Goal: Task Accomplishment & Management: Use online tool/utility

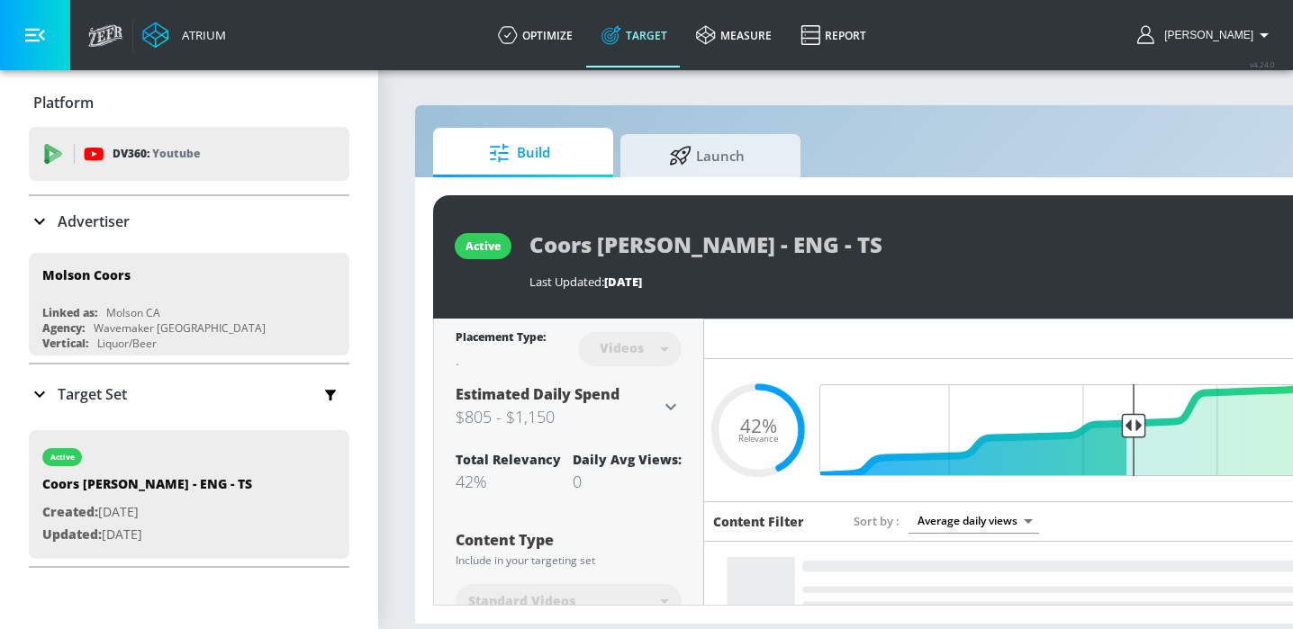
click at [702, 148] on span "Launch" at bounding box center [706, 155] width 137 height 43
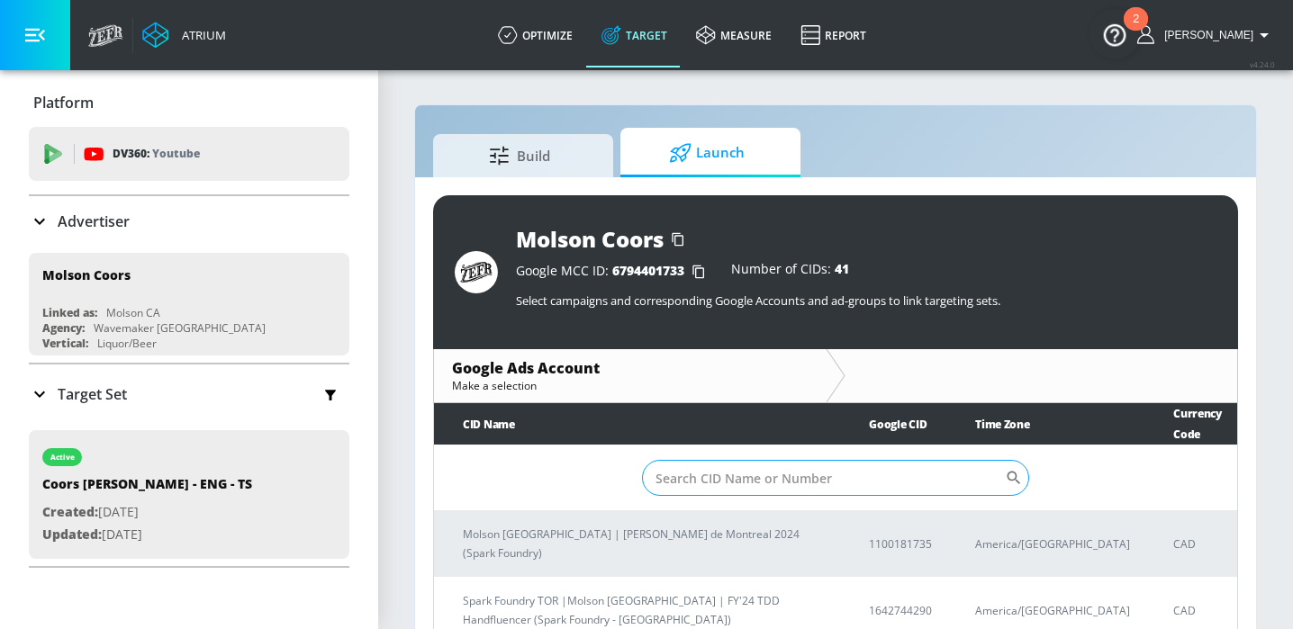
click at [742, 470] on input "Sort By" at bounding box center [823, 478] width 363 height 36
paste input "8056343115"
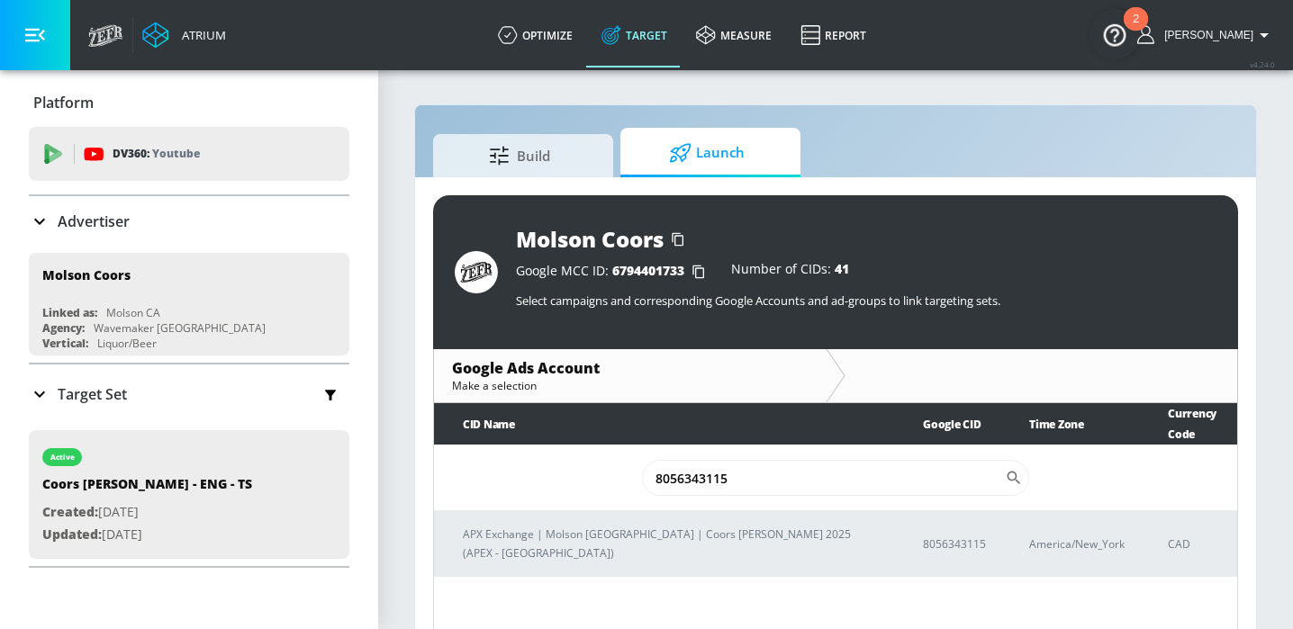
type input "8056343115"
click at [662, 543] on div "CID Name Google CID Time Zone Currency Code 8056343115 ​ APX Exchange | Molson …" at bounding box center [835, 519] width 805 height 233
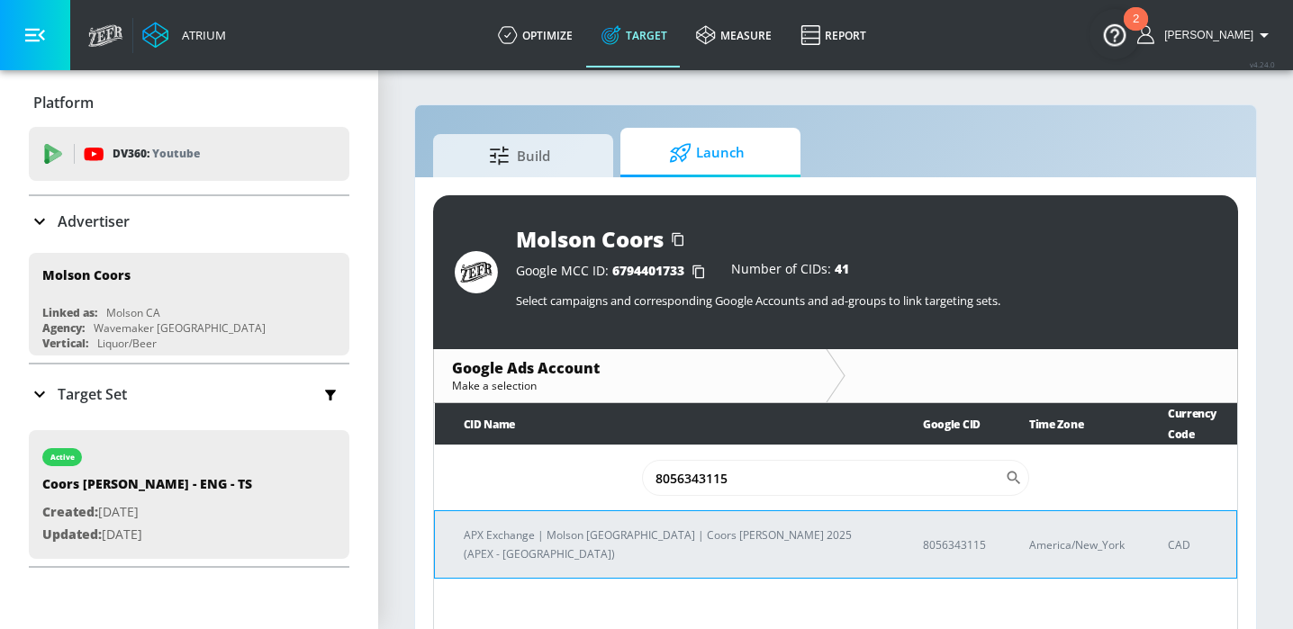
click at [663, 526] on p "APX Exchange | Molson [GEOGRAPHIC_DATA] | Coors [PERSON_NAME] 2025 (APEX - [GEO…" at bounding box center [672, 545] width 416 height 38
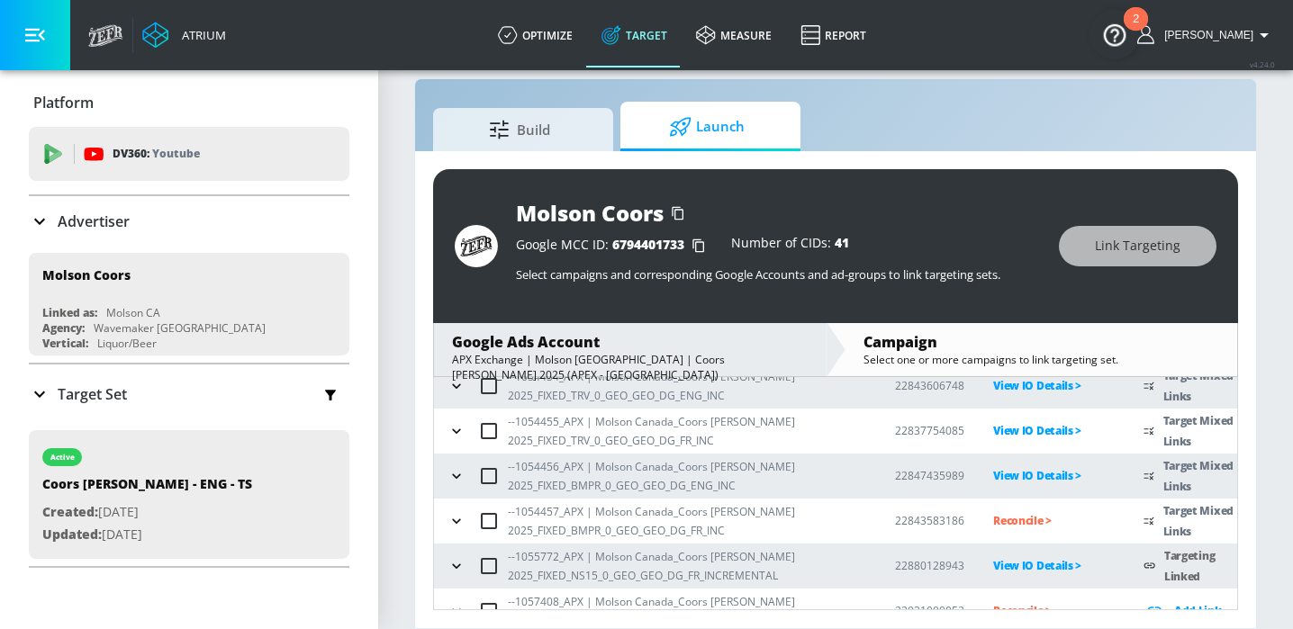
scroll to position [311, 0]
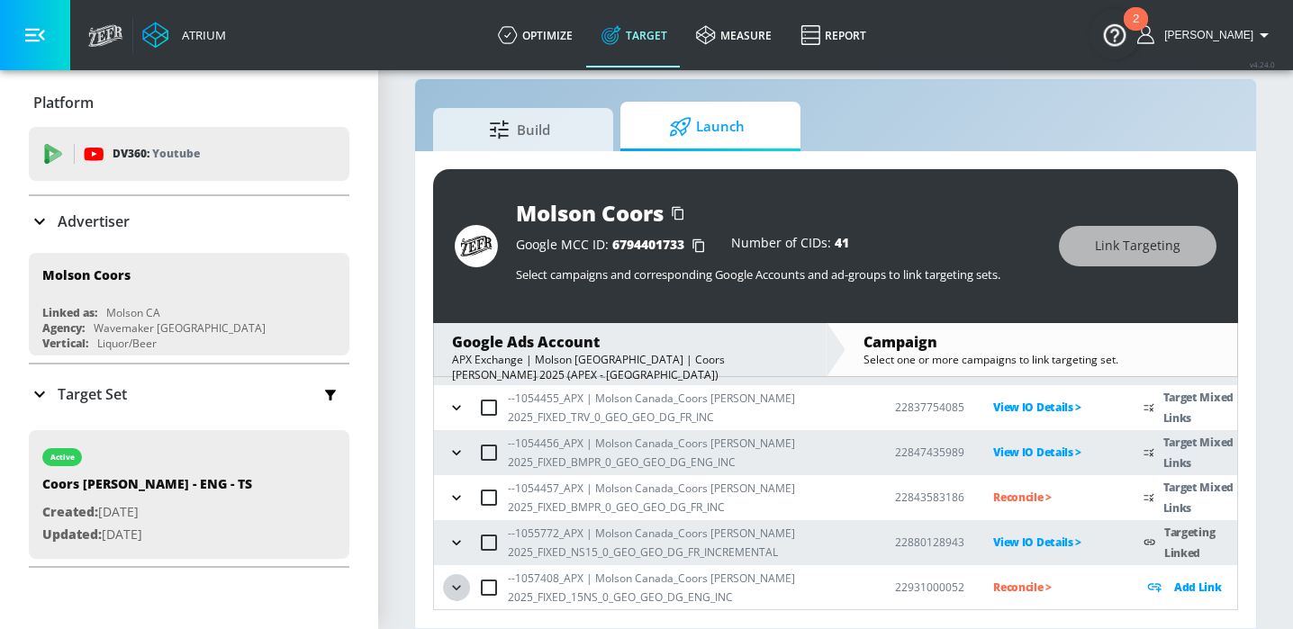
click at [455, 588] on icon "button" at bounding box center [456, 588] width 18 height 18
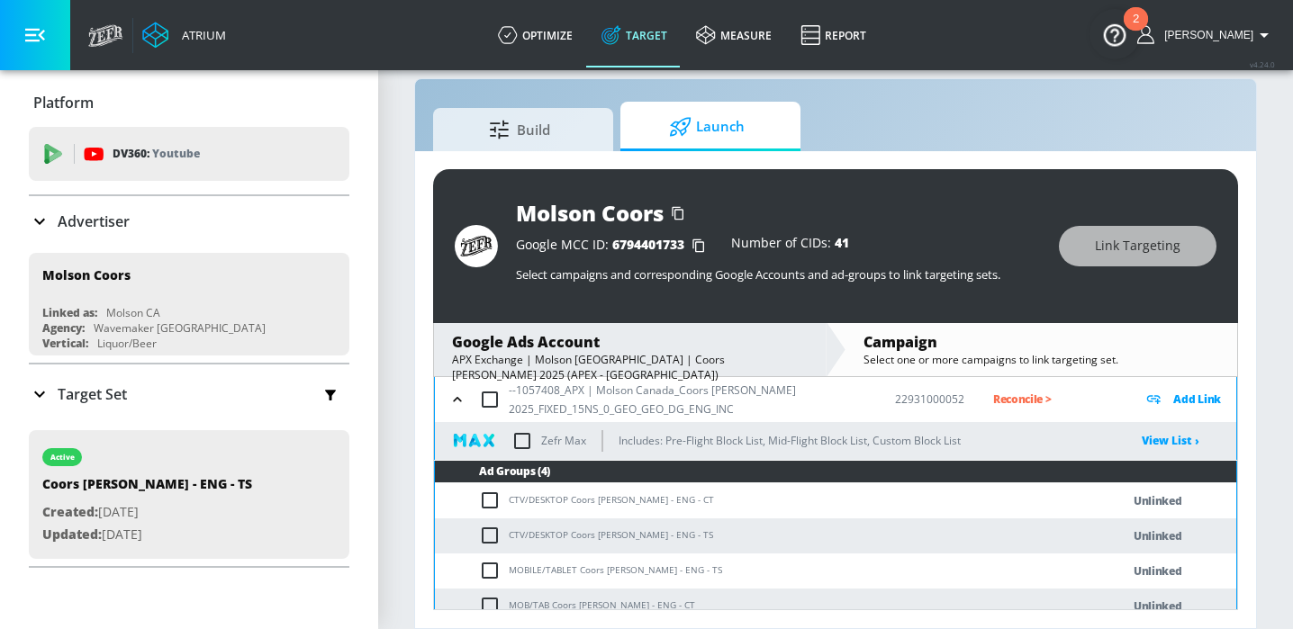
scroll to position [514, 0]
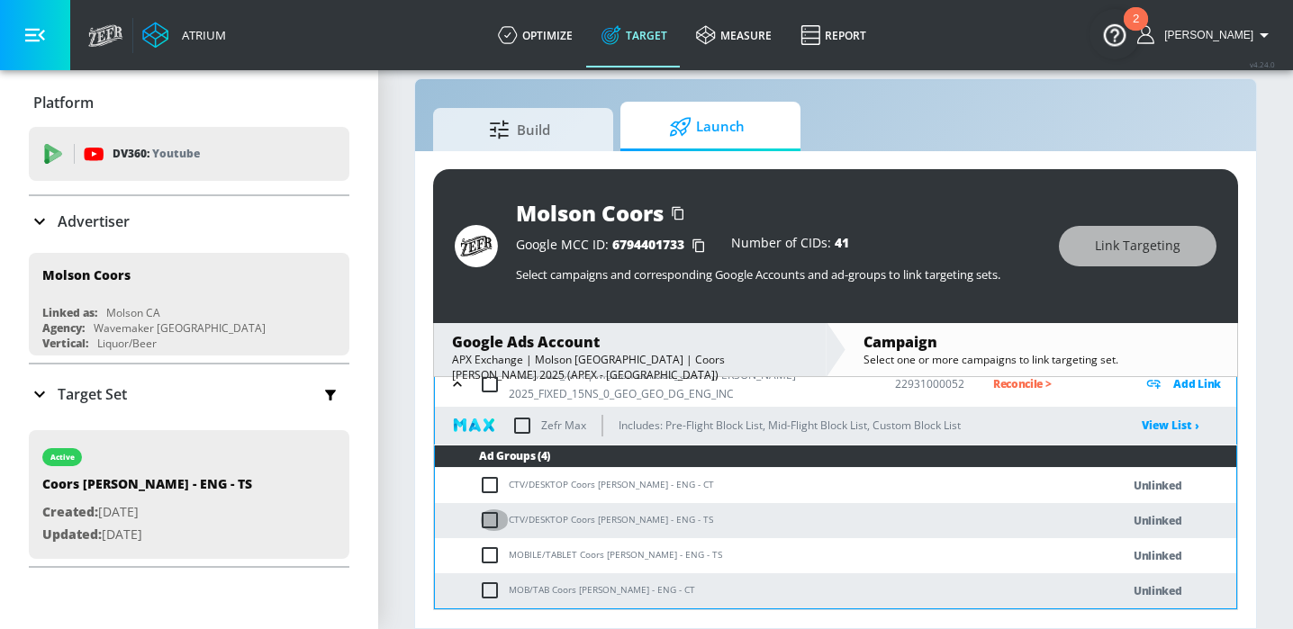
click at [485, 517] on input "checkbox" at bounding box center [494, 521] width 30 height 22
checkbox input "true"
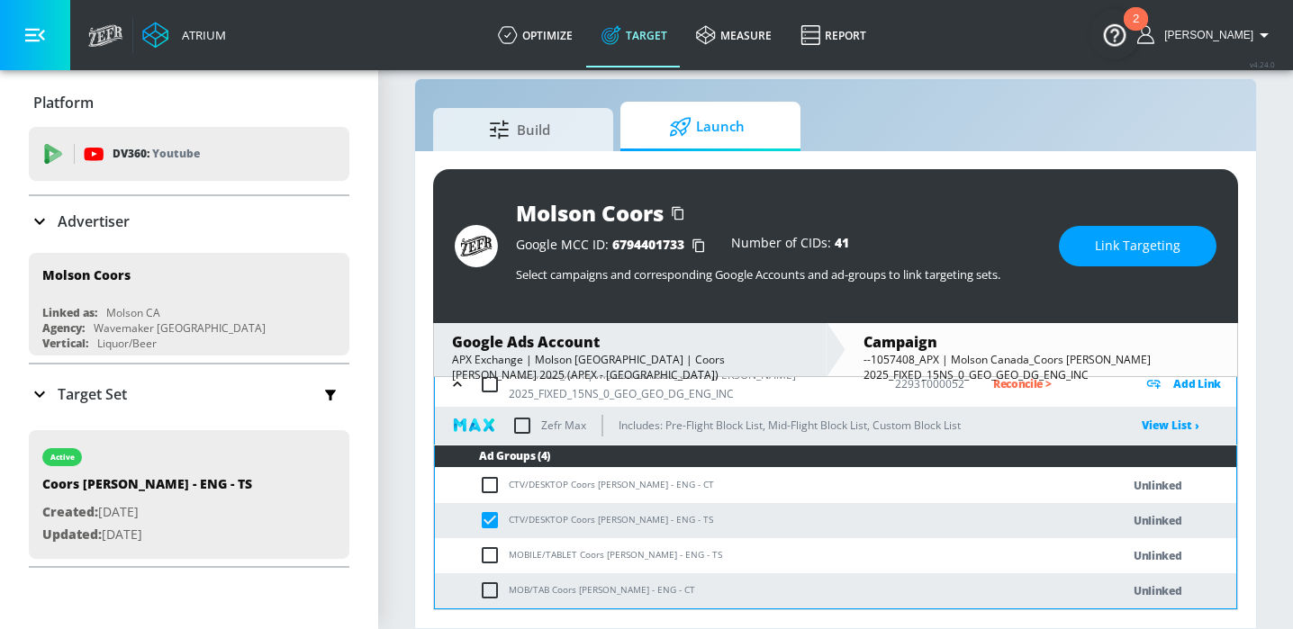
click at [492, 557] on input "checkbox" at bounding box center [494, 556] width 30 height 22
checkbox input "true"
click at [1130, 253] on span "Link Targeting" at bounding box center [1138, 246] width 86 height 23
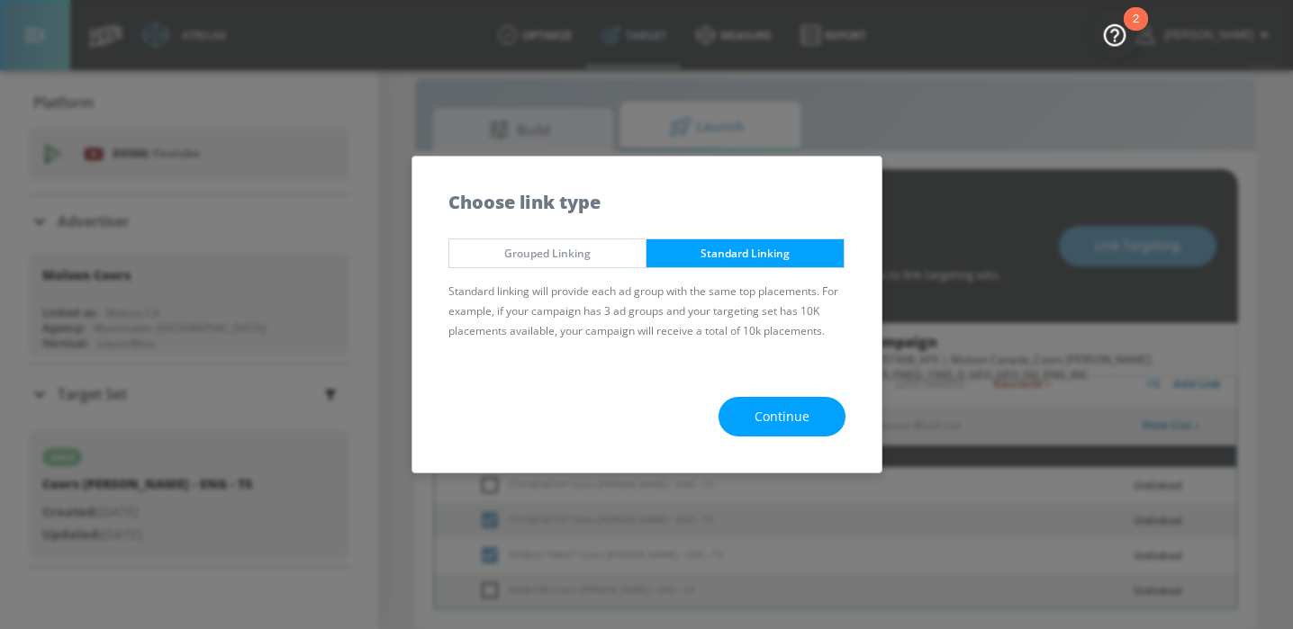
click at [778, 415] on span "Continue" at bounding box center [781, 417] width 55 height 23
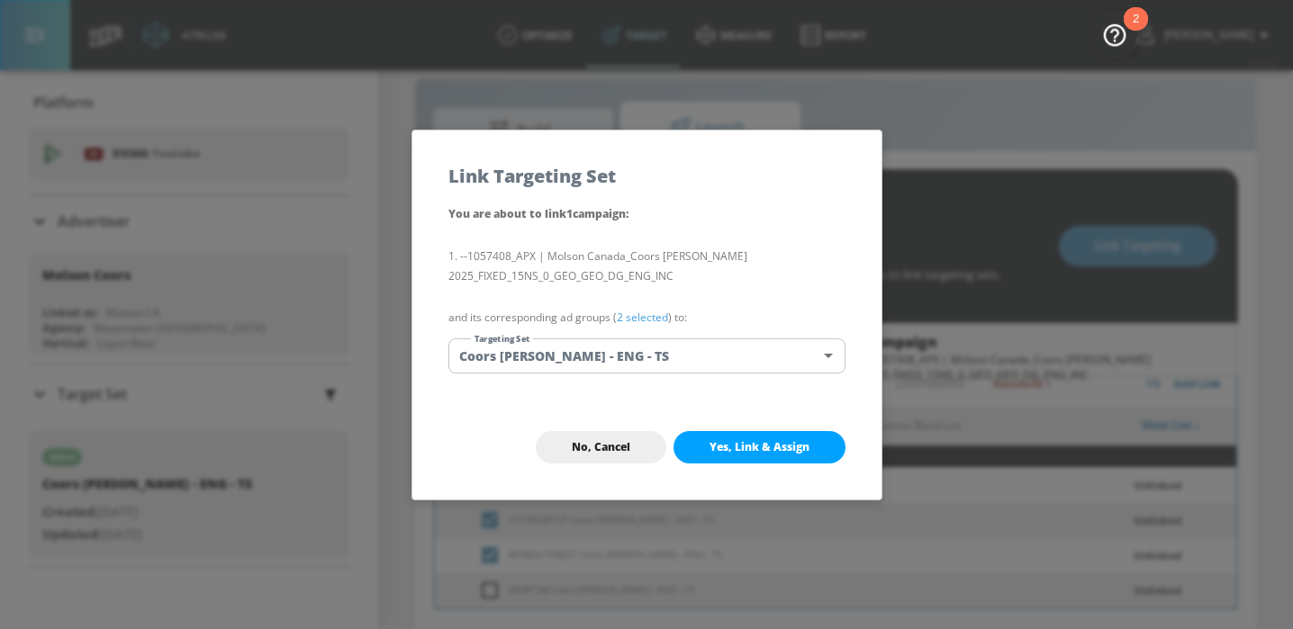
click at [773, 443] on span "Yes, Link & Assign" at bounding box center [759, 447] width 100 height 14
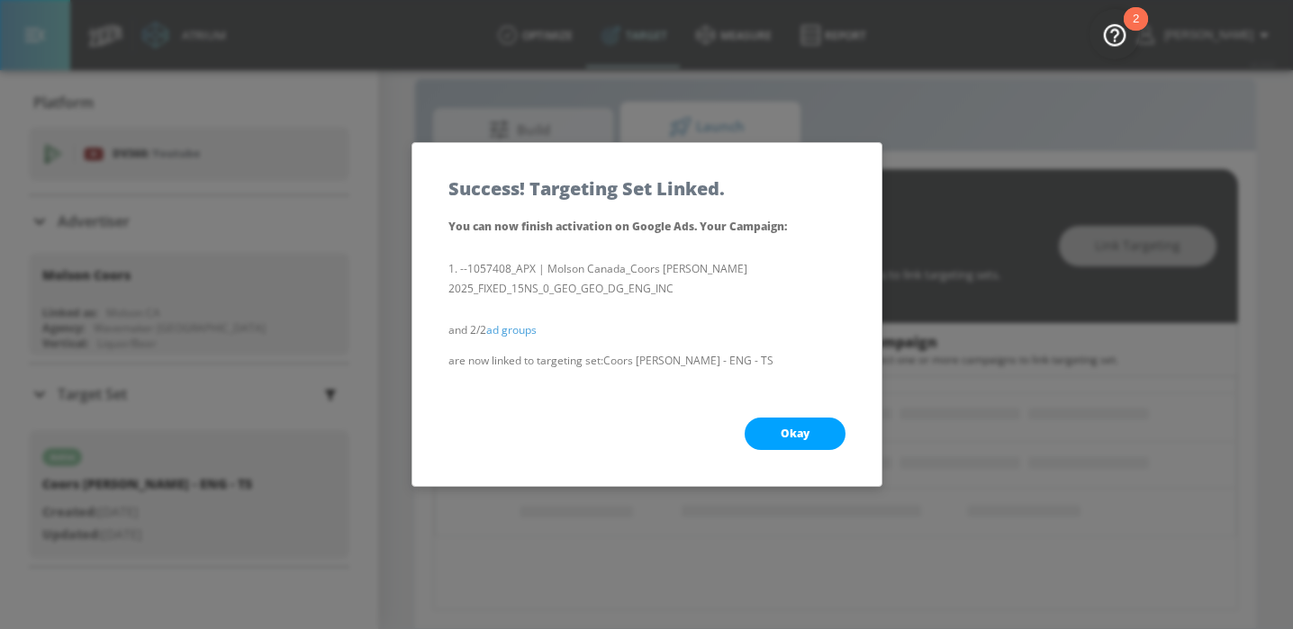
click at [773, 443] on button "Okay" at bounding box center [795, 434] width 101 height 32
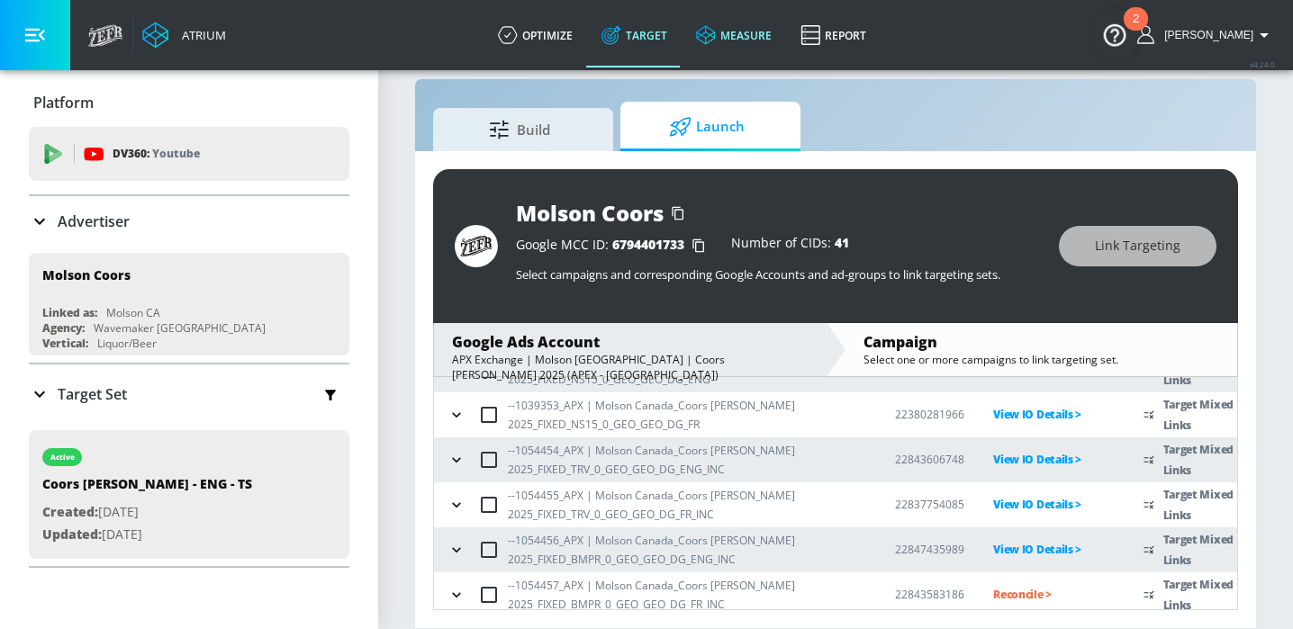
scroll to position [311, 0]
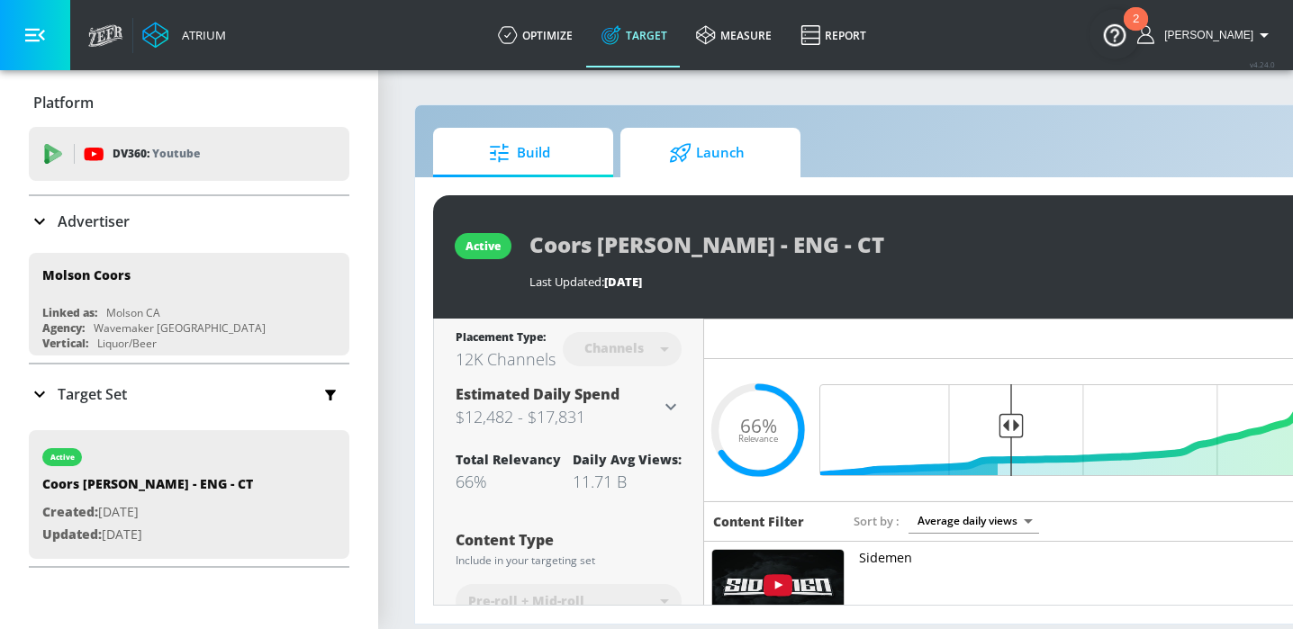
click at [674, 176] on link "Launch" at bounding box center [710, 153] width 180 height 50
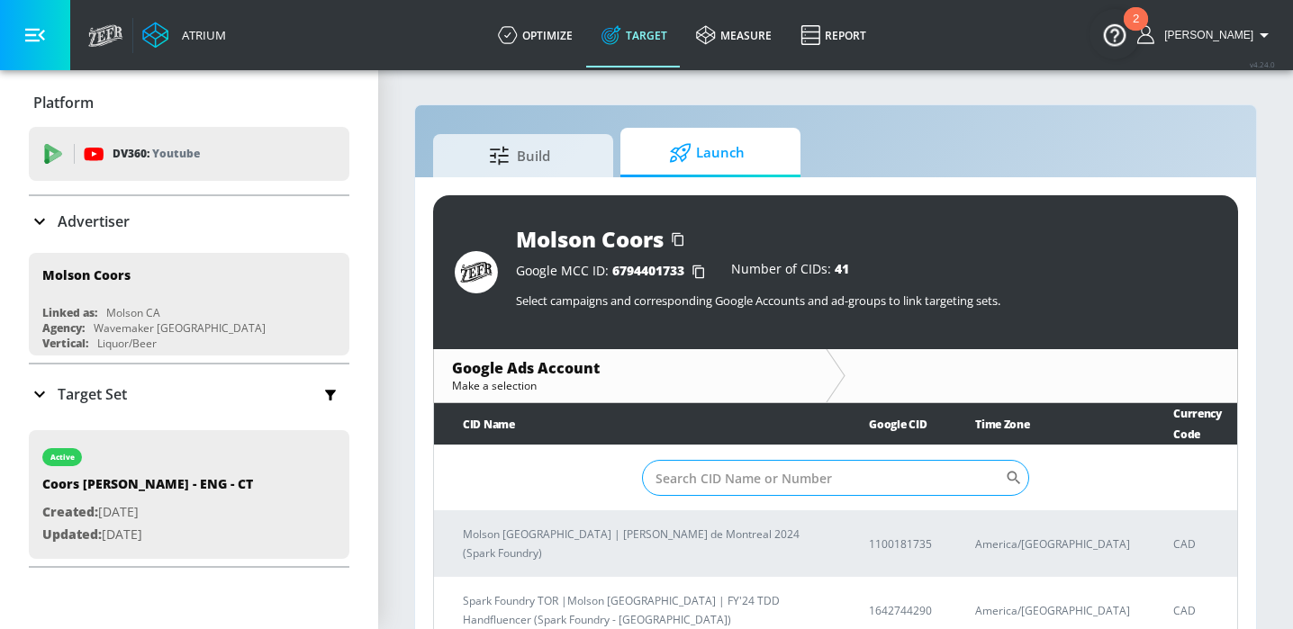
click at [758, 467] on input "Sort By" at bounding box center [823, 478] width 363 height 36
paste input "8056343115"
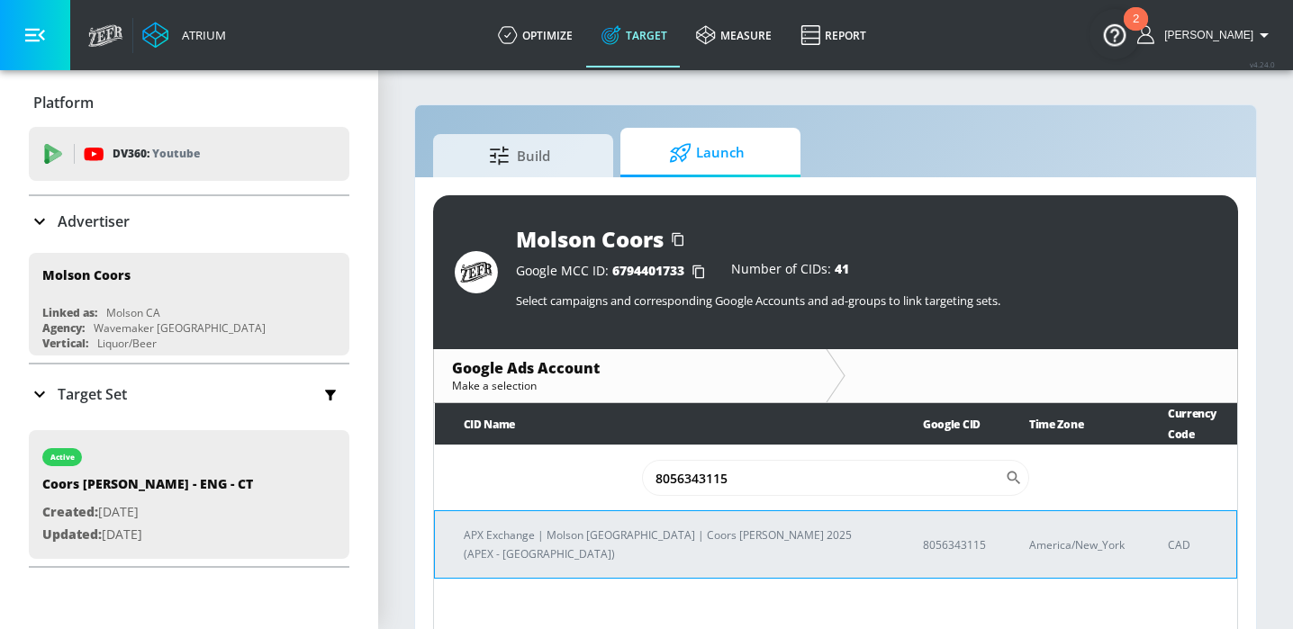
type input "8056343115"
click at [704, 533] on td "APX Exchange | Molson [GEOGRAPHIC_DATA] | Coors [PERSON_NAME] 2025 (APEX - [GEO…" at bounding box center [664, 545] width 459 height 68
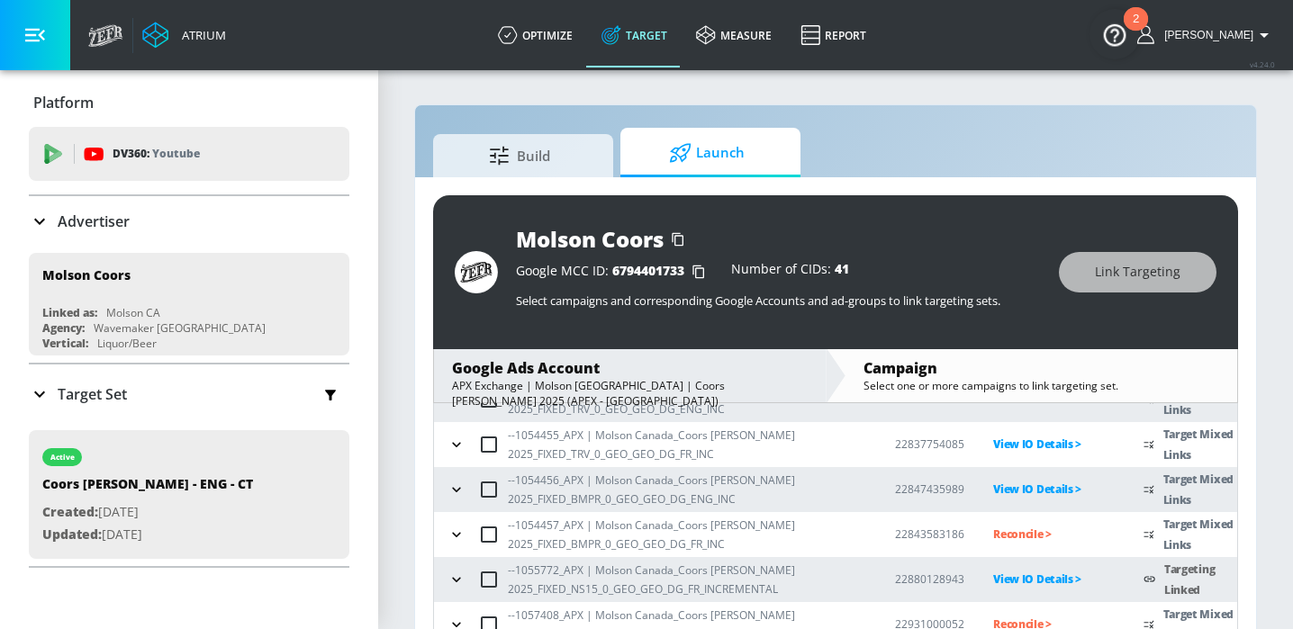
scroll to position [311, 0]
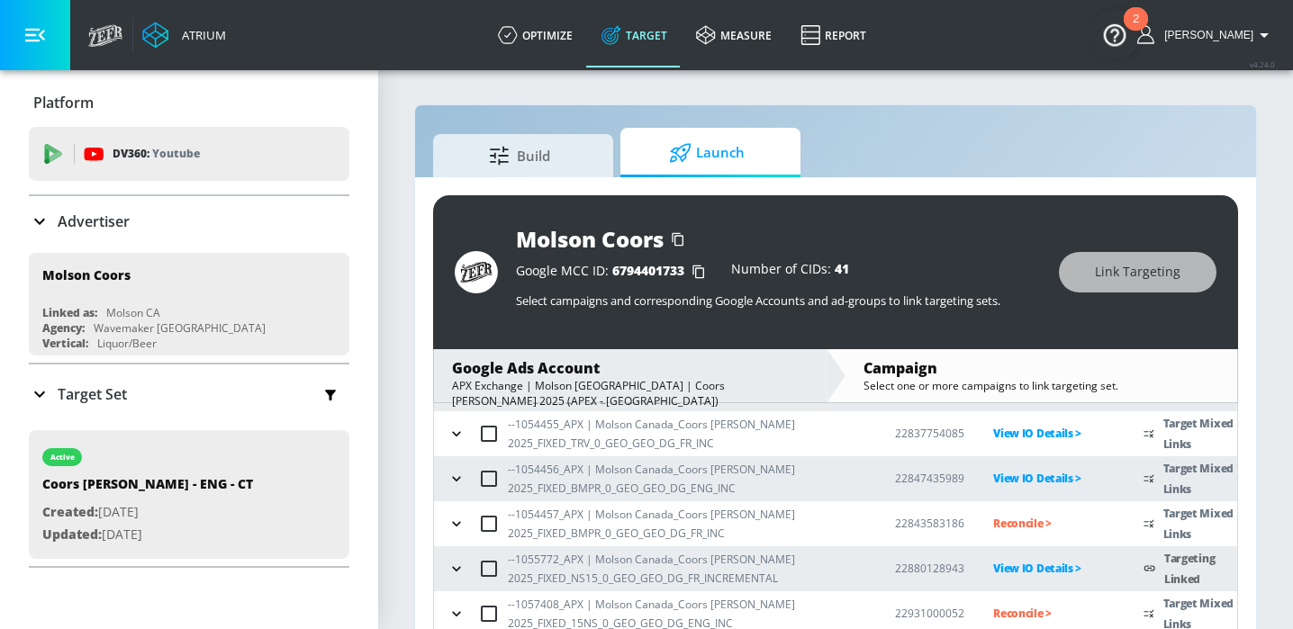
click at [457, 609] on icon "button" at bounding box center [456, 614] width 18 height 18
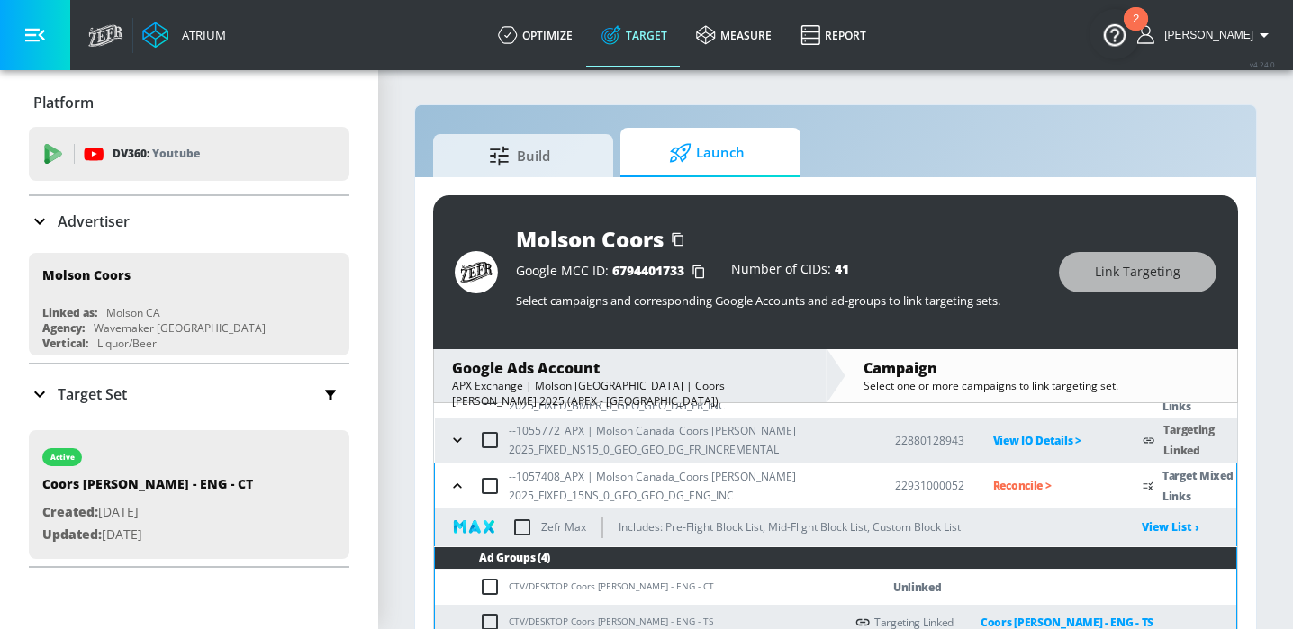
scroll to position [514, 0]
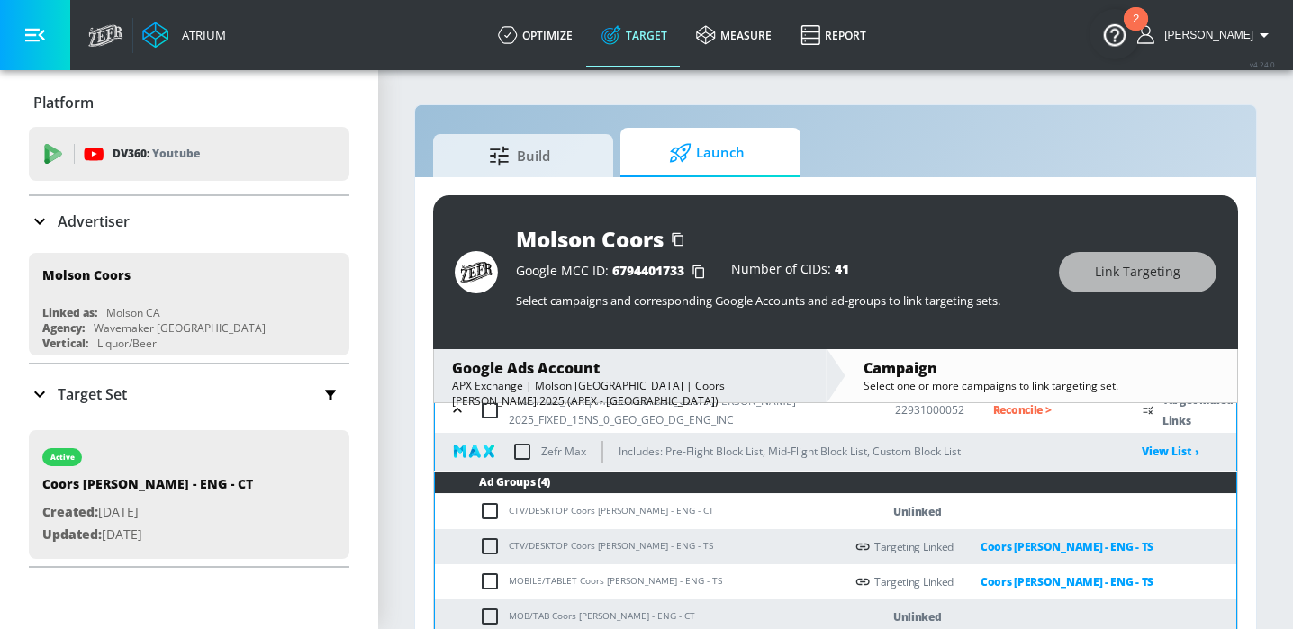
click at [492, 614] on input "checkbox" at bounding box center [494, 617] width 30 height 22
checkbox input "true"
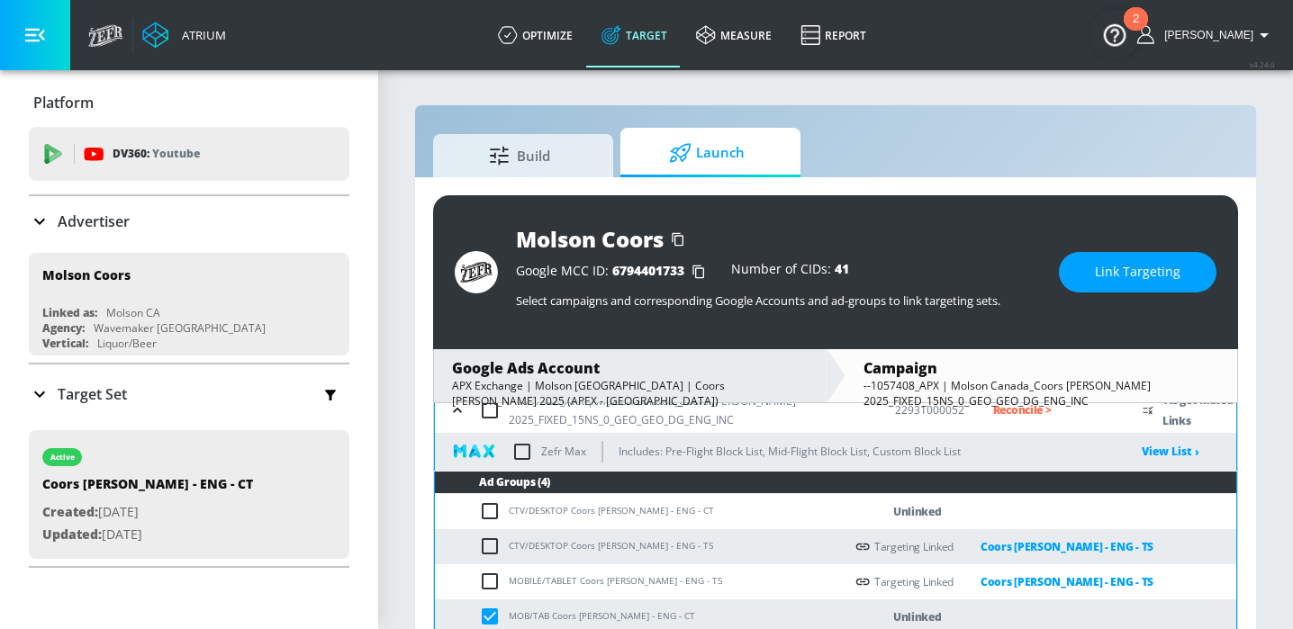
click at [487, 509] on input "checkbox" at bounding box center [494, 512] width 30 height 22
click at [1184, 279] on button "Link Targeting" at bounding box center [1138, 272] width 158 height 41
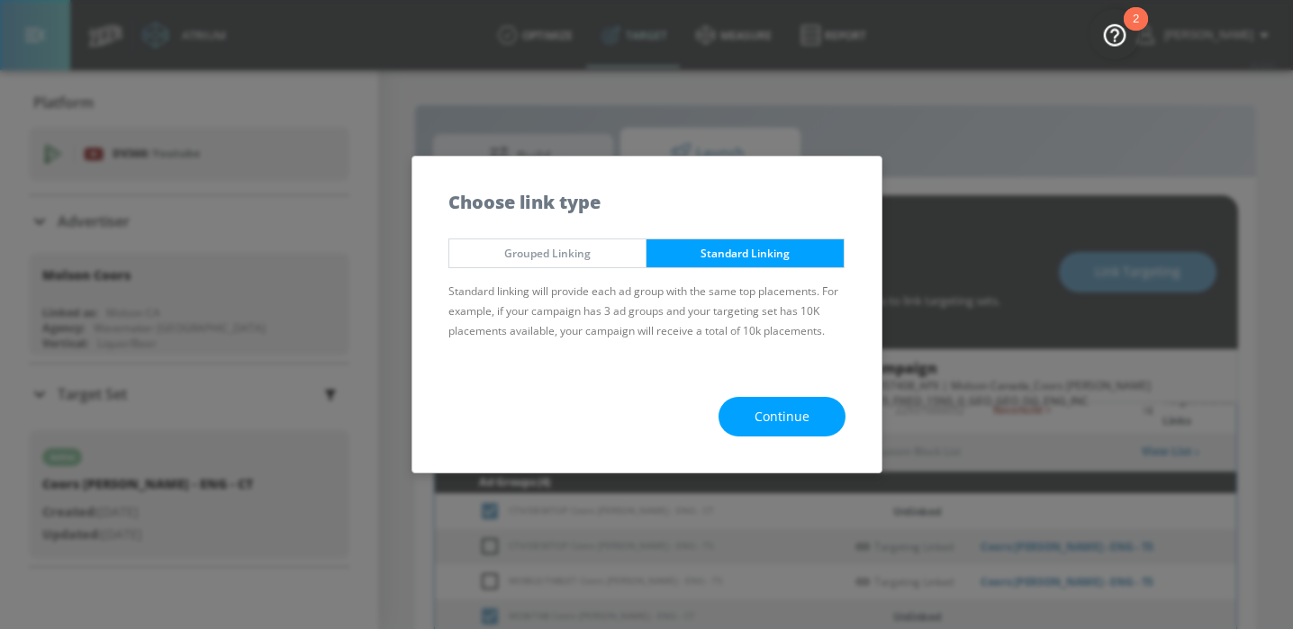
click at [812, 416] on button "Continue" at bounding box center [781, 417] width 127 height 41
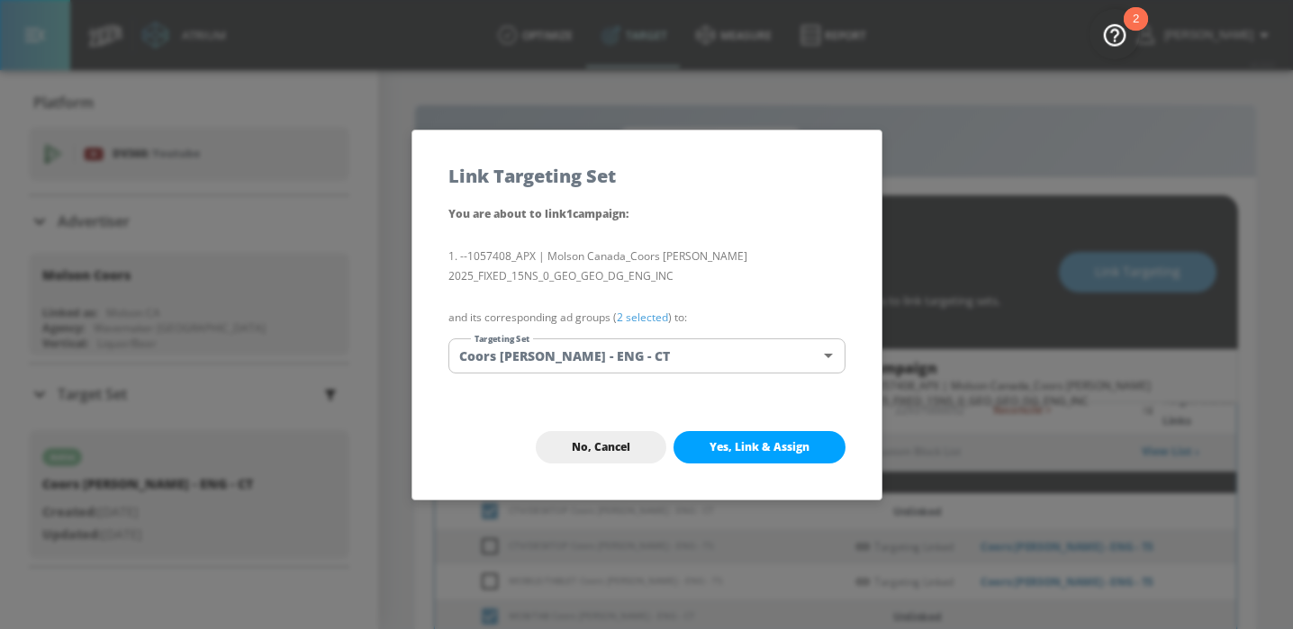
click at [793, 447] on span "Yes, Link & Assign" at bounding box center [759, 447] width 100 height 14
checkbox input "false"
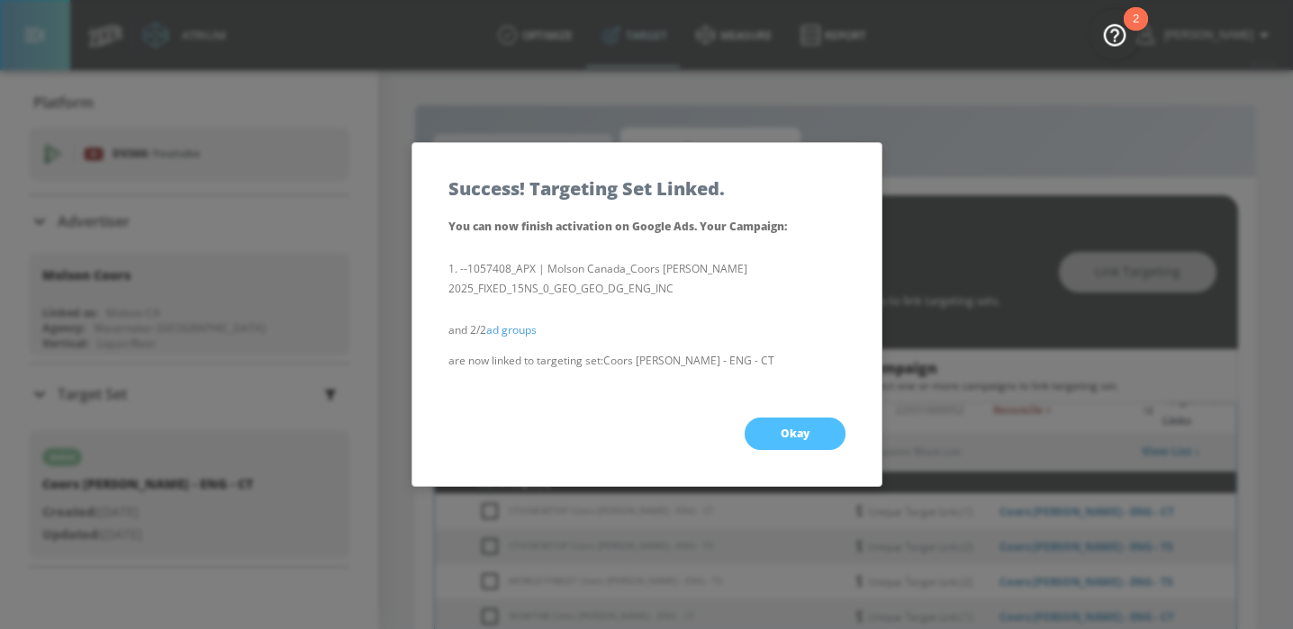
click at [793, 439] on span "Okay" at bounding box center [795, 434] width 29 height 14
